Goal: Task Accomplishment & Management: Complete application form

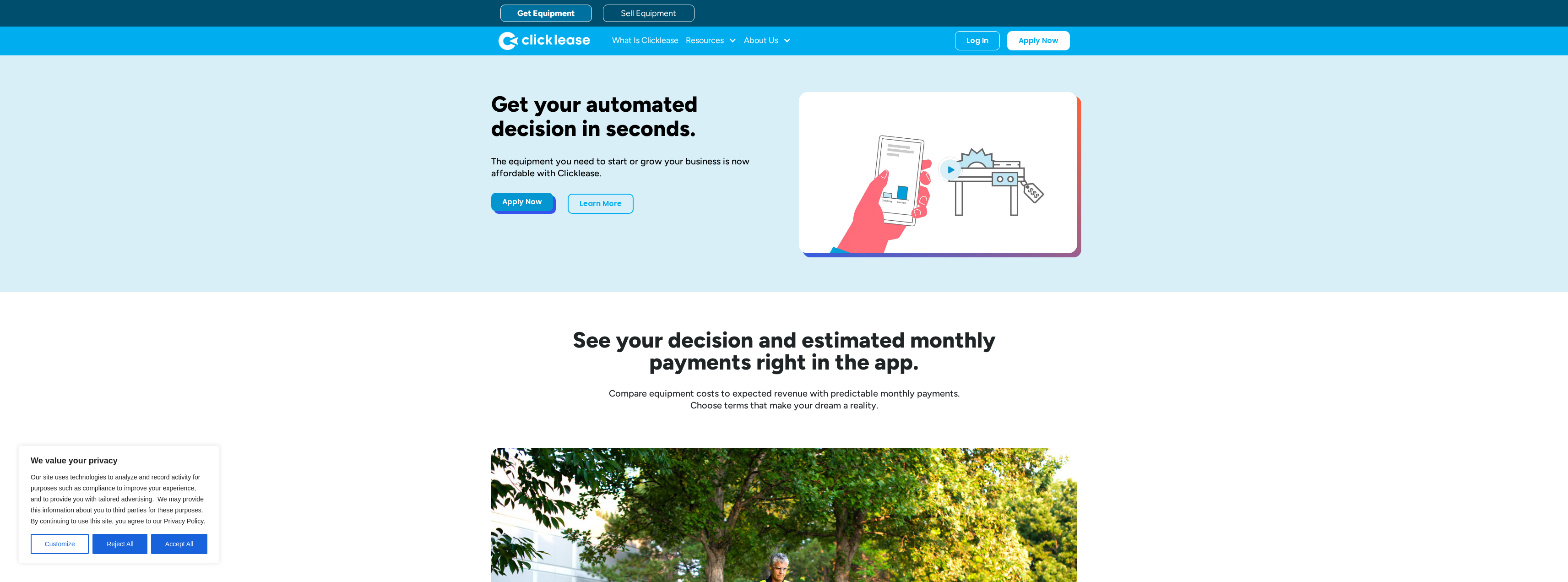
click at [522, 202] on link "Apply Now" at bounding box center [522, 202] width 62 height 18
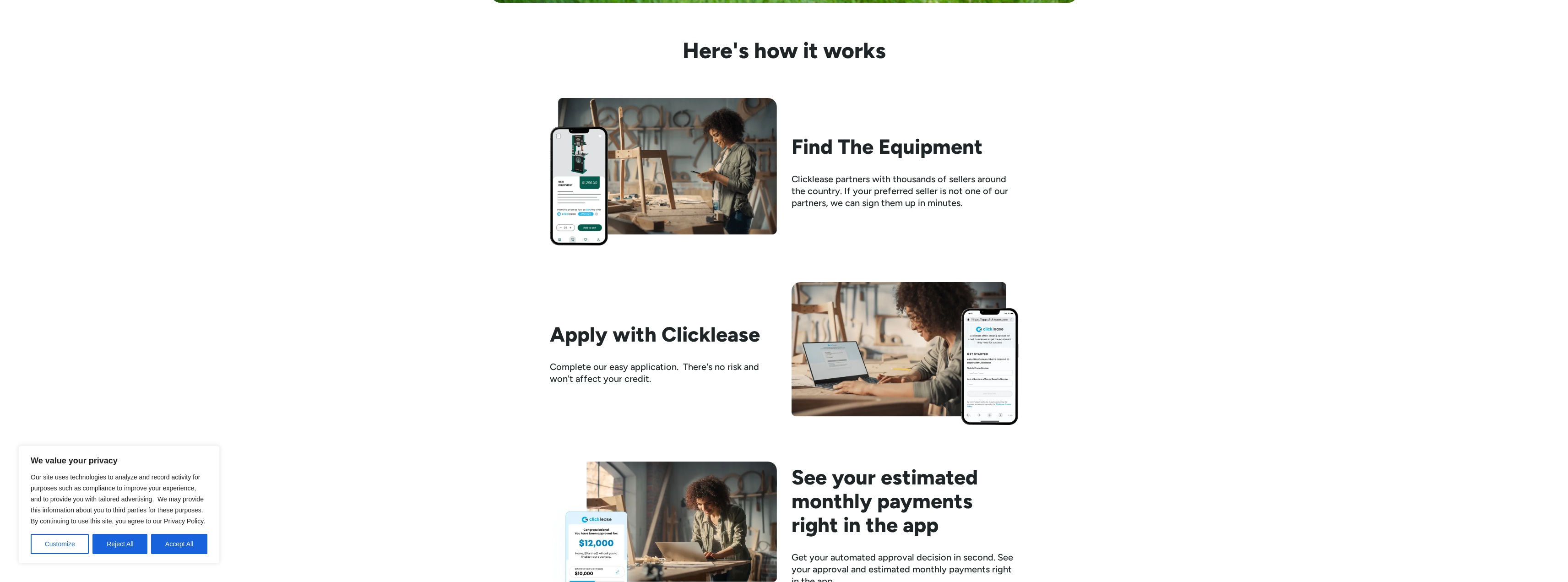
scroll to position [916, 0]
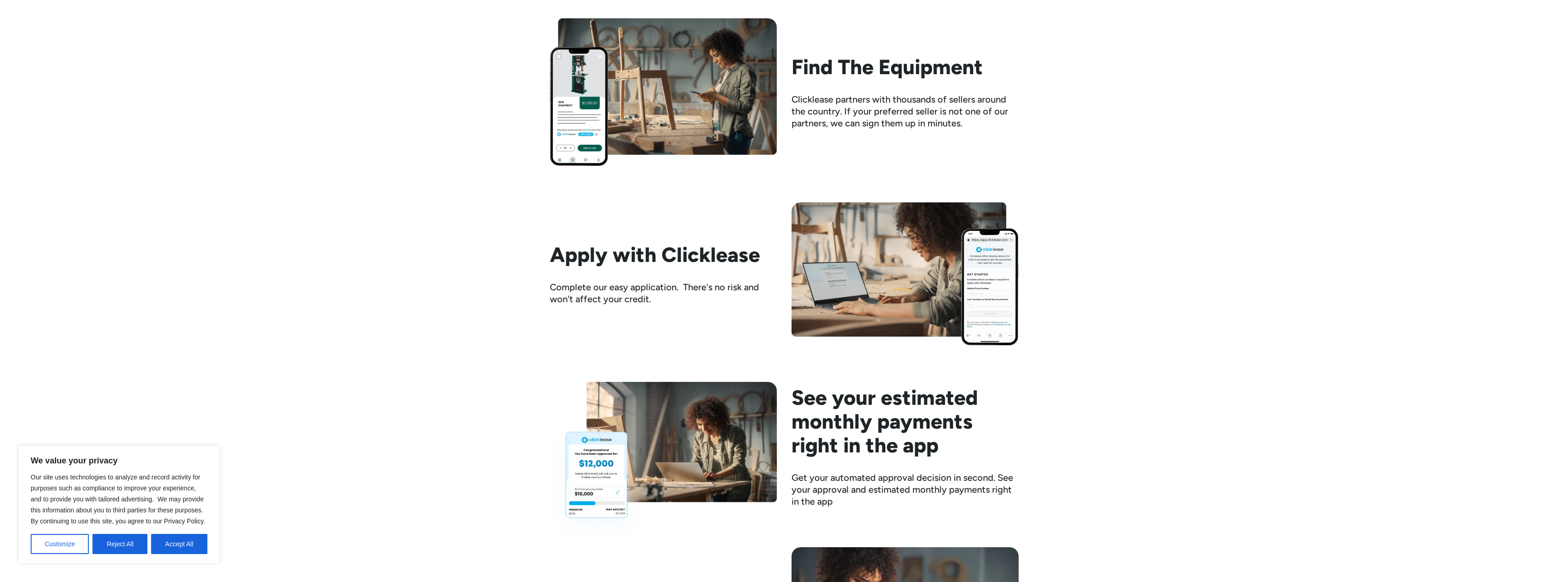
click at [897, 290] on img at bounding box center [905, 273] width 227 height 142
click at [1002, 276] on img at bounding box center [905, 273] width 227 height 142
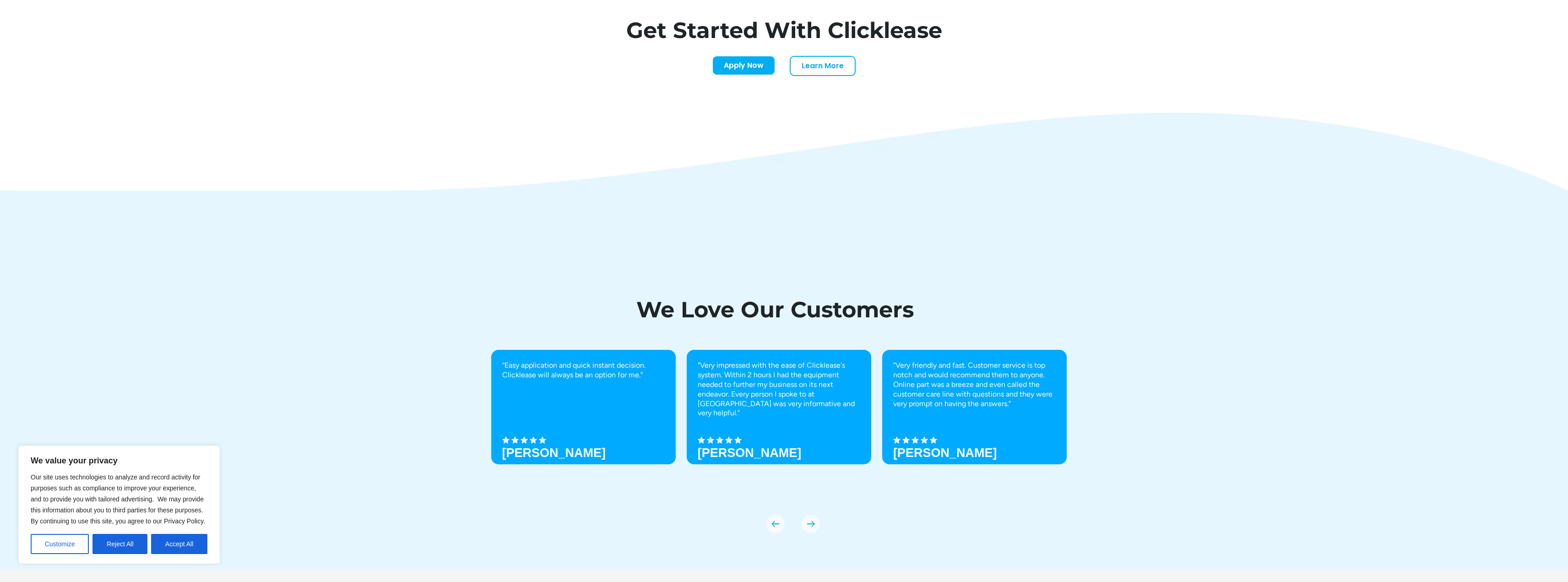
scroll to position [3221, 0]
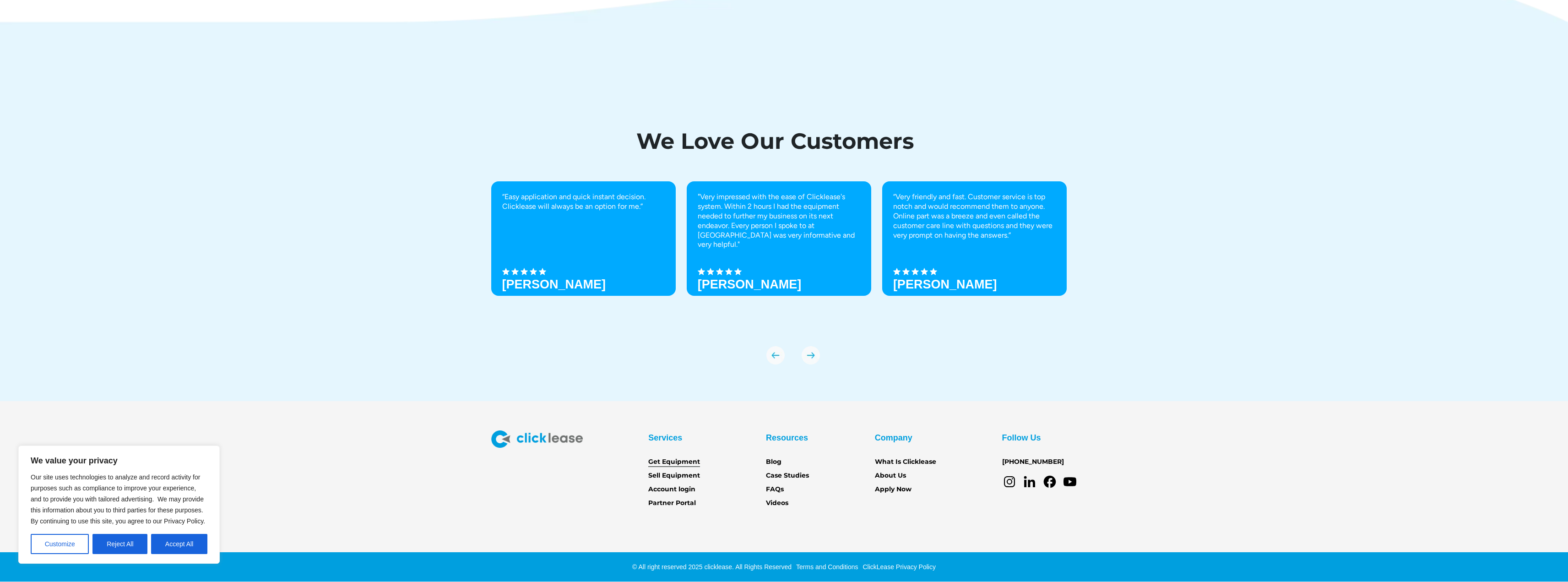
click at [679, 463] on link "Get Equipment" at bounding box center [674, 462] width 52 height 10
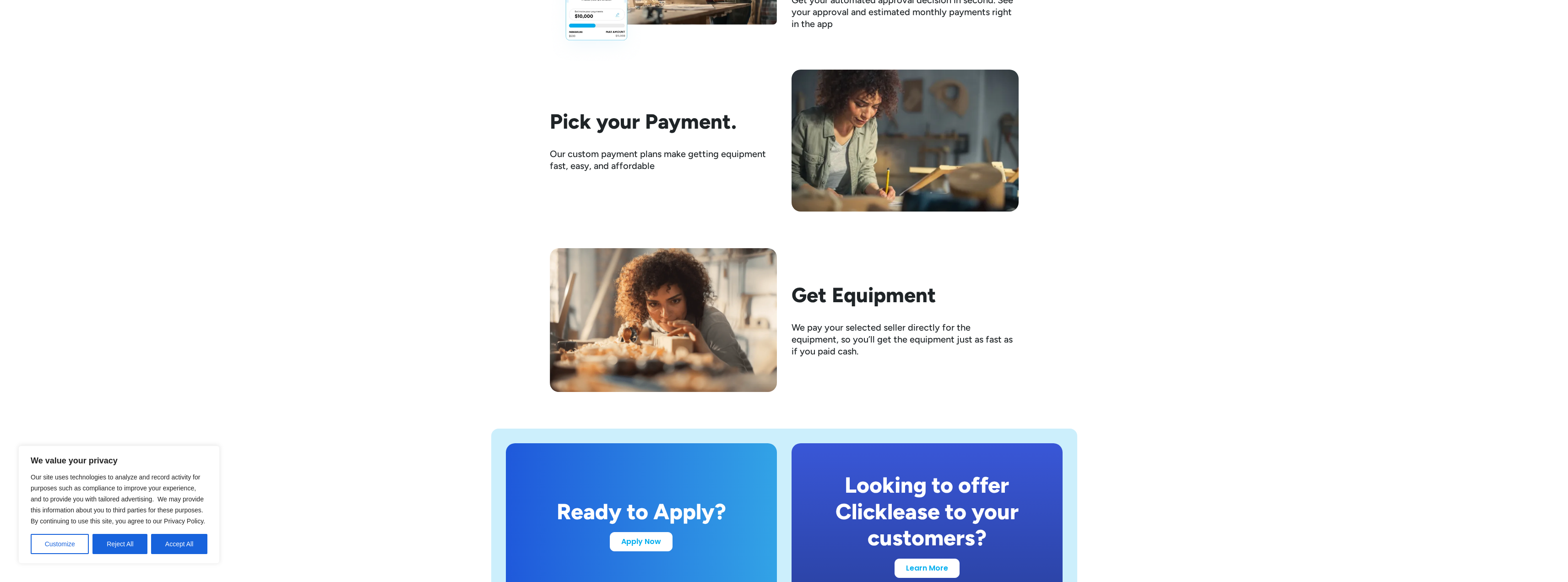
scroll to position [1465, 0]
